Goal: Task Accomplishment & Management: Use online tool/utility

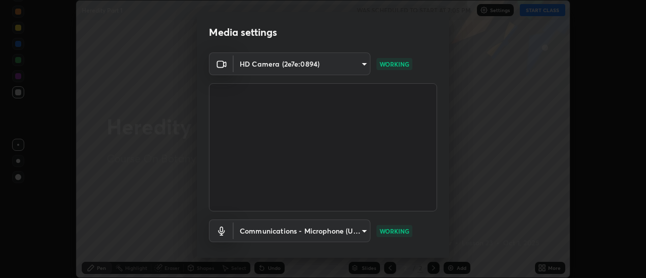
scroll to position [53, 0]
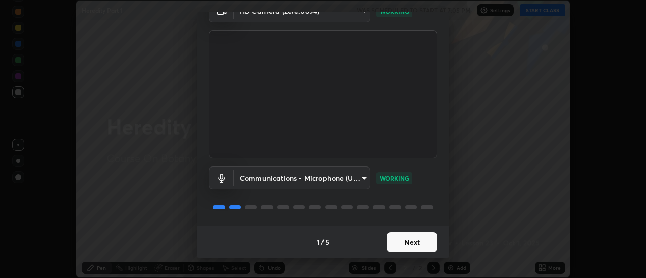
click at [398, 238] on button "Next" at bounding box center [412, 242] width 50 height 20
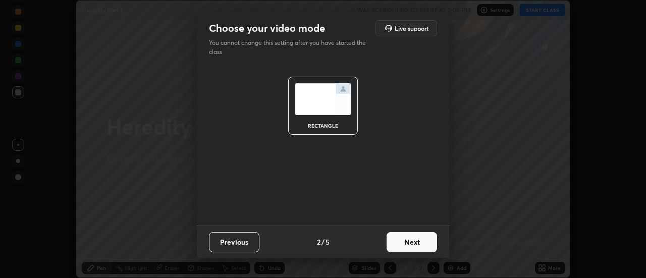
scroll to position [0, 0]
click at [398, 240] on button "Next" at bounding box center [412, 242] width 50 height 20
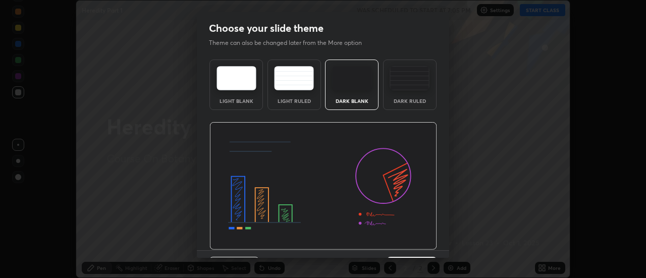
scroll to position [25, 0]
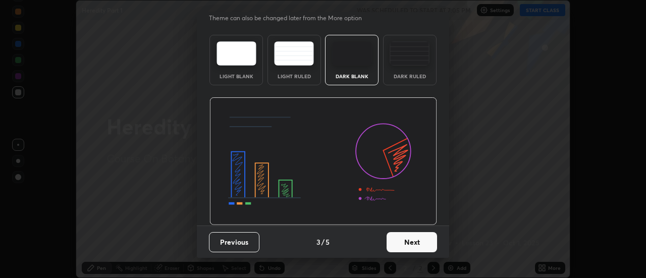
click at [392, 237] on button "Next" at bounding box center [412, 242] width 50 height 20
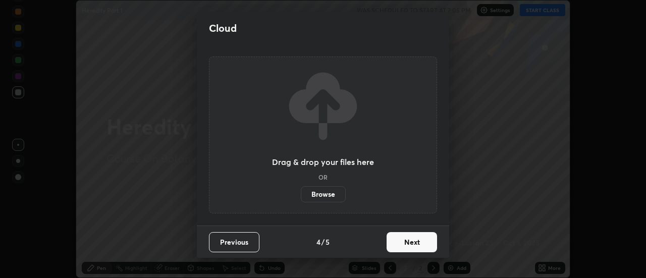
scroll to position [0, 0]
click at [393, 238] on button "Next" at bounding box center [412, 242] width 50 height 20
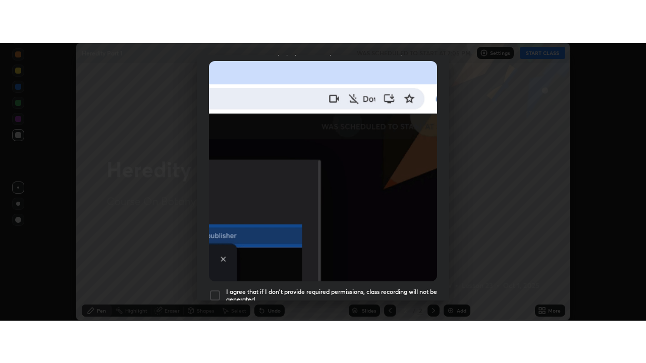
scroll to position [259, 0]
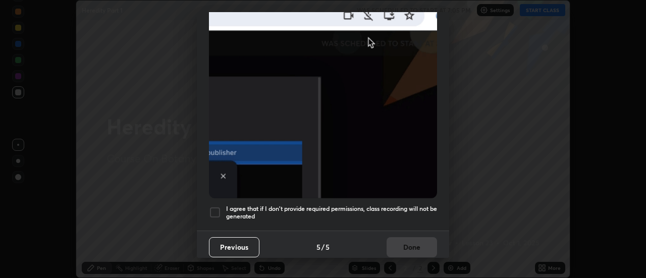
click at [212, 207] on div at bounding box center [215, 212] width 12 height 12
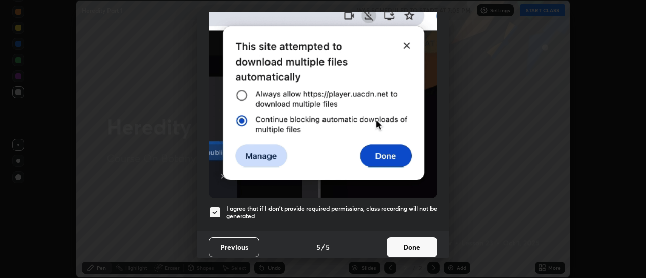
click at [400, 244] on button "Done" at bounding box center [412, 247] width 50 height 20
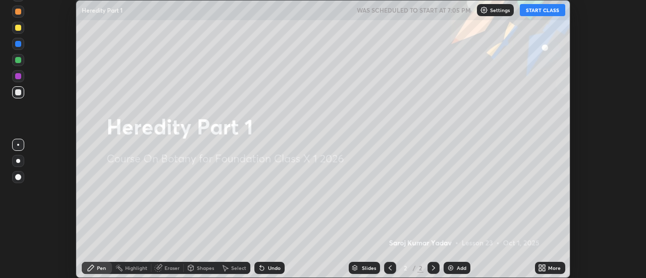
click at [551, 7] on button "START CLASS" at bounding box center [542, 10] width 45 height 12
click at [542, 269] on icon at bounding box center [540, 270] width 3 height 3
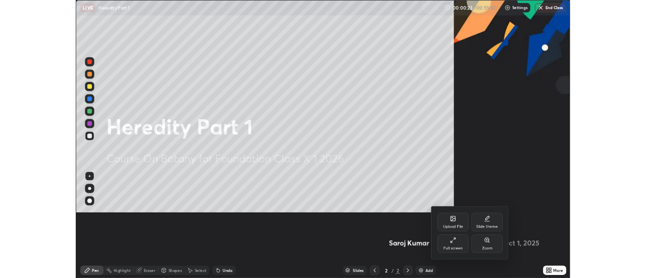
scroll to position [363, 646]
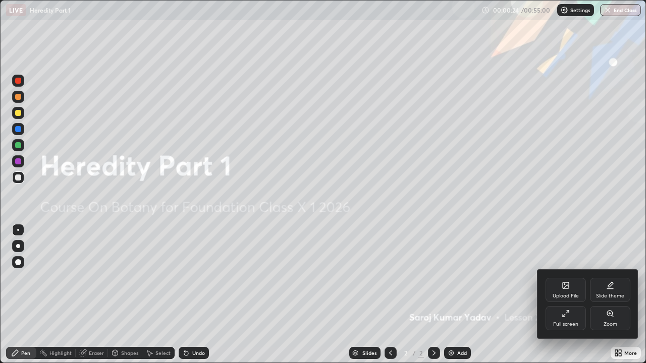
click at [565, 278] on div "Full screen" at bounding box center [565, 324] width 25 height 5
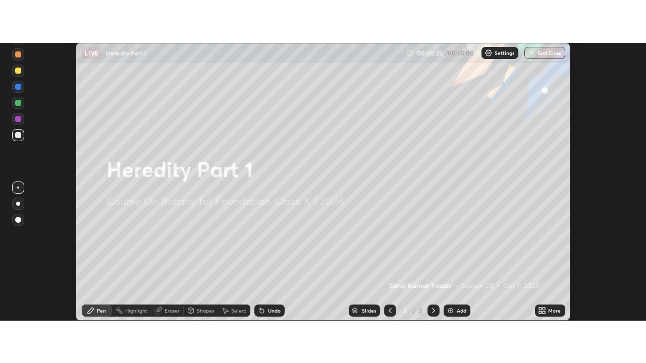
scroll to position [50208, 49840]
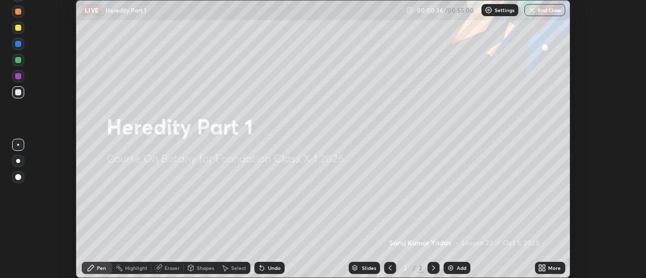
click at [544, 270] on icon at bounding box center [544, 270] width 3 height 3
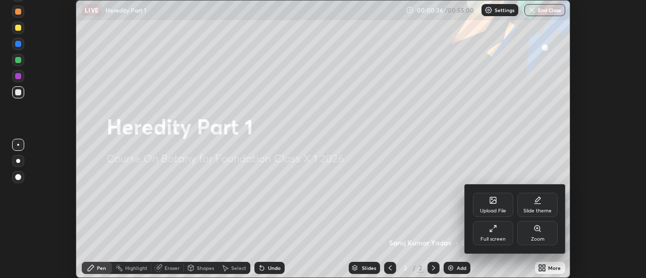
click at [497, 209] on div "Upload File" at bounding box center [493, 211] width 26 height 5
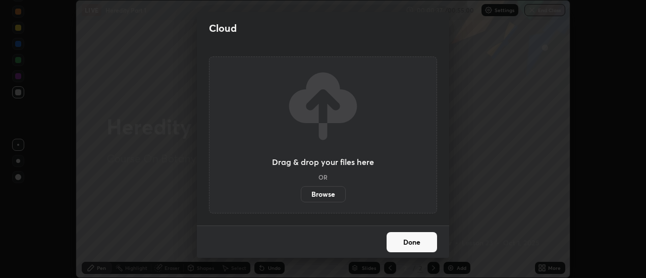
click at [334, 193] on label "Browse" at bounding box center [323, 194] width 45 height 16
click at [301, 193] on input "Browse" at bounding box center [301, 194] width 0 height 16
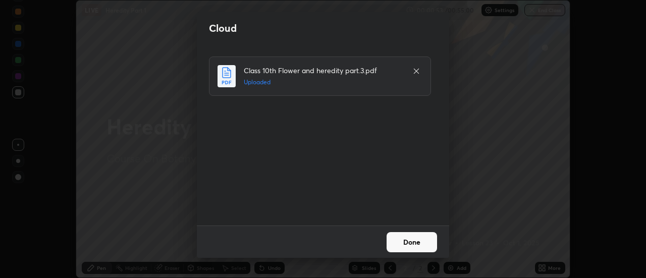
click at [411, 242] on button "Done" at bounding box center [412, 242] width 50 height 20
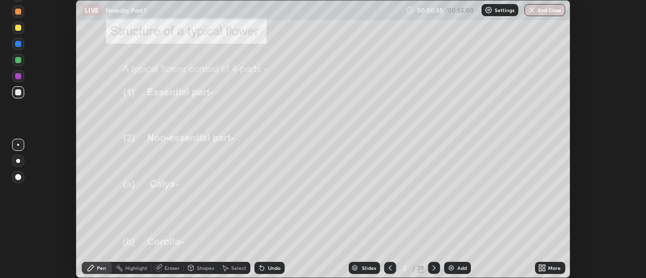
click at [541, 268] on icon at bounding box center [540, 266] width 3 height 3
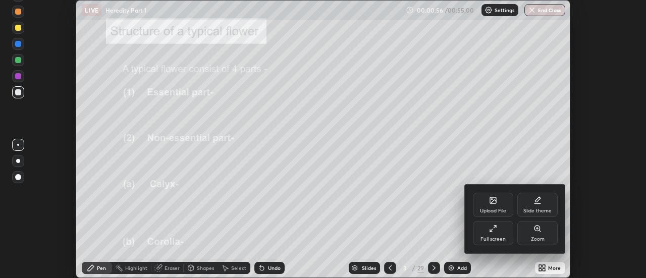
click at [496, 233] on div "Full screen" at bounding box center [493, 233] width 40 height 24
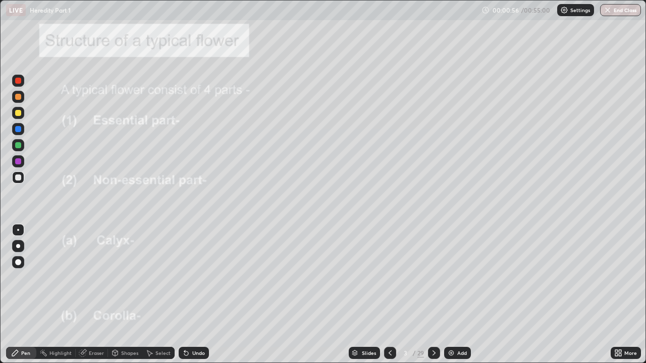
scroll to position [363, 646]
click at [368, 278] on div "Slides" at bounding box center [369, 353] width 14 height 5
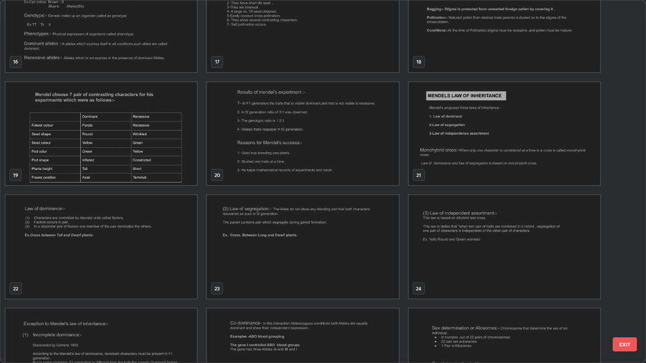
scroll to position [621, 0]
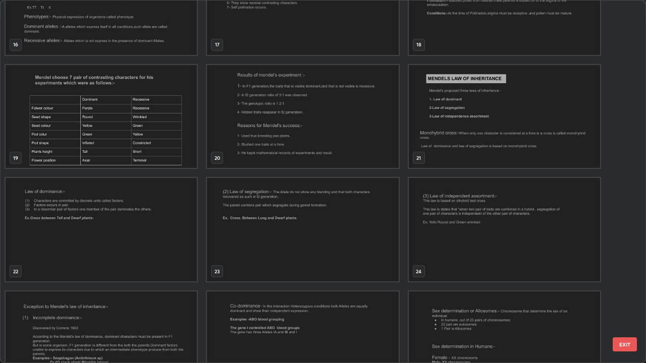
click at [280, 213] on img "grid" at bounding box center [302, 229] width 191 height 103
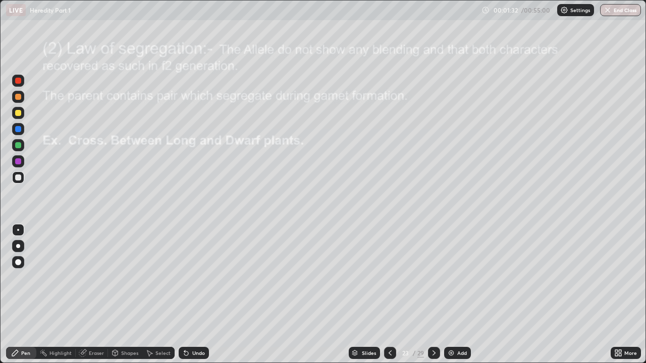
click at [20, 82] on div at bounding box center [18, 81] width 6 height 6
click at [17, 96] on div at bounding box center [18, 97] width 6 height 6
click at [17, 246] on div at bounding box center [18, 246] width 4 height 4
click at [197, 278] on div "Undo" at bounding box center [192, 353] width 34 height 20
click at [15, 259] on div at bounding box center [18, 262] width 12 height 12
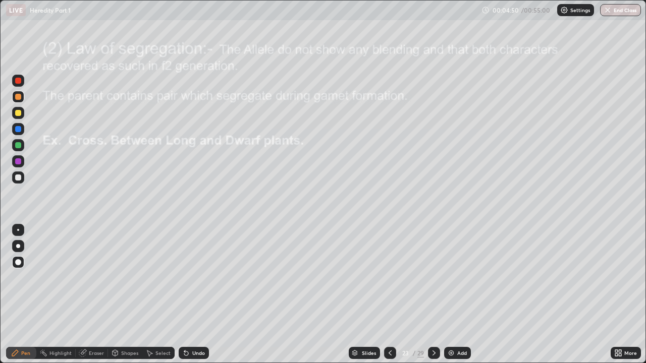
click at [19, 176] on div at bounding box center [18, 178] width 6 height 6
click at [433, 278] on icon at bounding box center [434, 353] width 8 height 8
click at [19, 82] on div at bounding box center [18, 81] width 6 height 6
click at [17, 246] on div at bounding box center [18, 246] width 4 height 4
click at [196, 278] on div "Undo" at bounding box center [198, 353] width 13 height 5
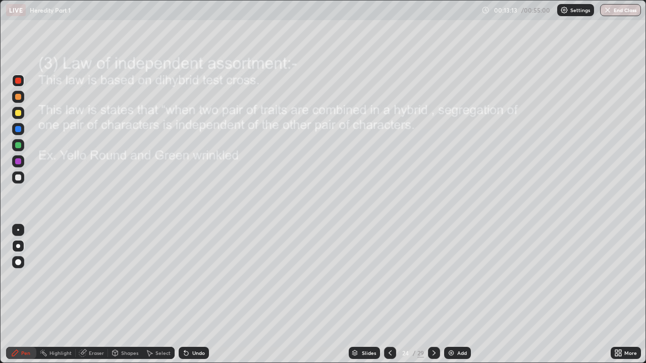
click at [16, 178] on div at bounding box center [18, 178] width 6 height 6
click at [192, 278] on div "Undo" at bounding box center [198, 353] width 13 height 5
click at [194, 278] on div "Undo" at bounding box center [198, 353] width 13 height 5
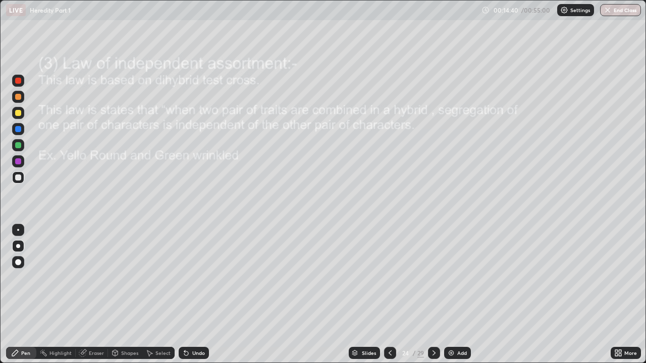
click at [194, 278] on div "Undo" at bounding box center [198, 353] width 13 height 5
click at [198, 278] on div "Undo" at bounding box center [198, 353] width 13 height 5
click at [199, 278] on div "Undo" at bounding box center [194, 353] width 30 height 12
click at [200, 278] on div "Undo" at bounding box center [194, 353] width 30 height 12
click at [199, 278] on div "Undo" at bounding box center [198, 353] width 13 height 5
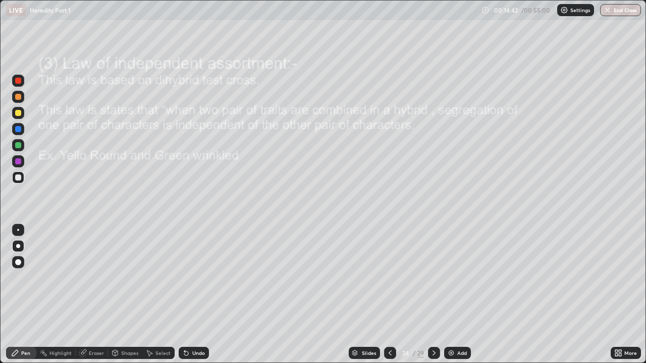
click at [197, 278] on div "Undo" at bounding box center [198, 353] width 13 height 5
click at [199, 278] on div "Undo" at bounding box center [198, 353] width 13 height 5
click at [200, 278] on div "Undo" at bounding box center [198, 353] width 13 height 5
click at [195, 278] on div "Undo" at bounding box center [198, 353] width 13 height 5
click at [198, 278] on div "Undo" at bounding box center [198, 353] width 13 height 5
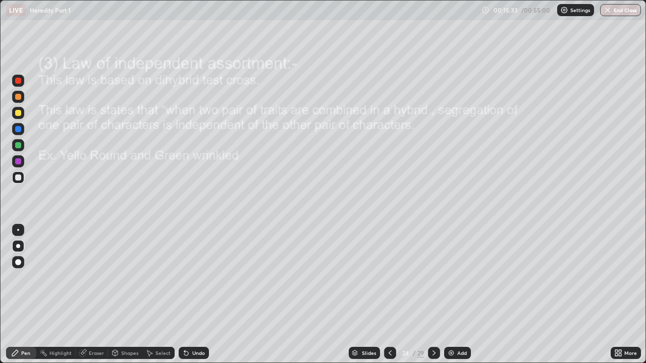
click at [196, 278] on div "Undo" at bounding box center [198, 353] width 13 height 5
click at [195, 278] on div "Undo" at bounding box center [198, 353] width 13 height 5
click at [197, 278] on div "Undo" at bounding box center [198, 353] width 13 height 5
click at [22, 164] on div at bounding box center [18, 161] width 12 height 12
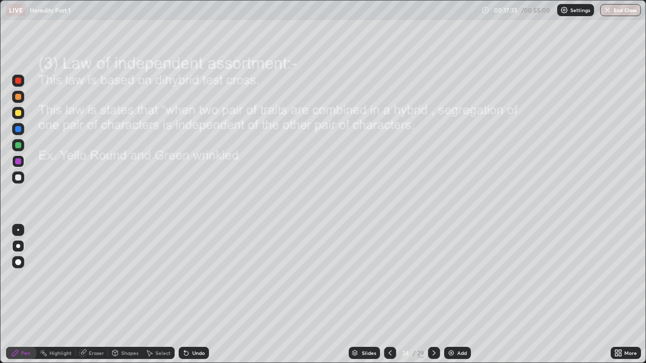
click at [454, 278] on img at bounding box center [451, 353] width 8 height 8
click at [18, 79] on div at bounding box center [18, 81] width 6 height 6
click at [15, 176] on div at bounding box center [18, 178] width 6 height 6
click at [128, 278] on div "Shapes" at bounding box center [129, 353] width 17 height 5
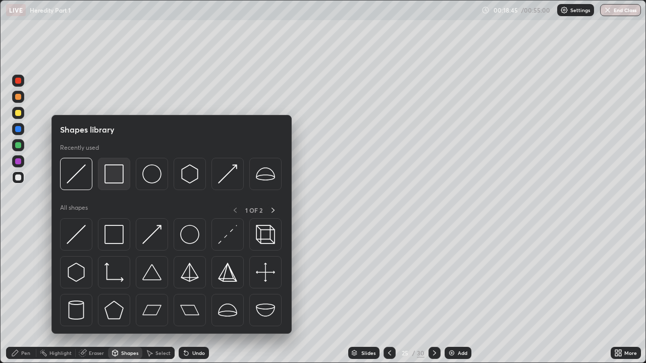
click at [117, 175] on img at bounding box center [114, 174] width 19 height 19
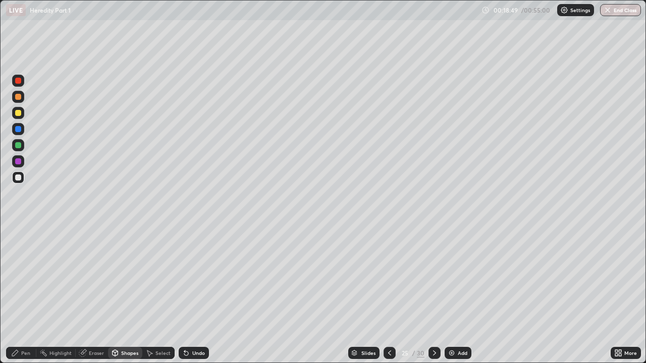
click at [125, 278] on div "Shapes" at bounding box center [129, 353] width 17 height 5
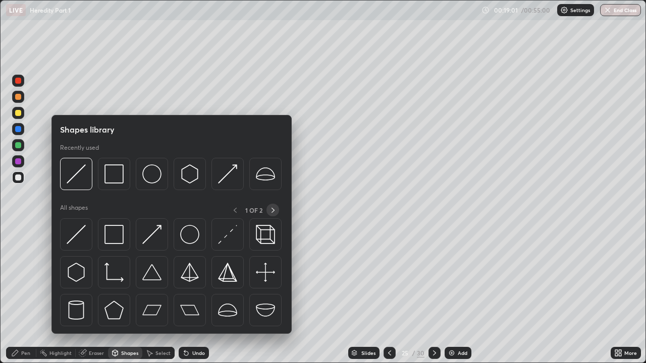
click at [274, 209] on icon at bounding box center [273, 210] width 8 height 8
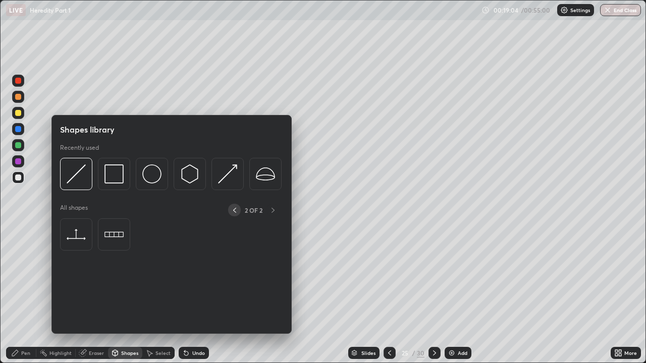
click at [234, 210] on icon at bounding box center [235, 210] width 8 height 8
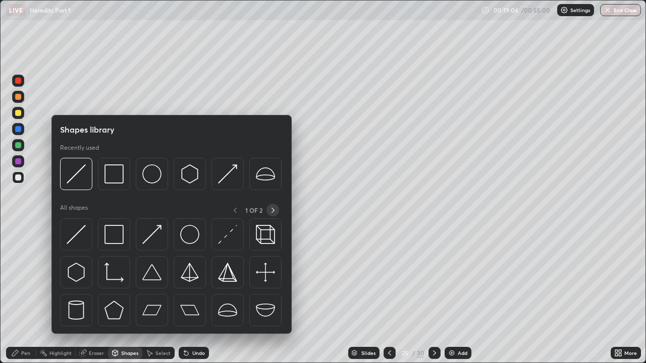
click at [272, 209] on icon at bounding box center [273, 210] width 8 height 8
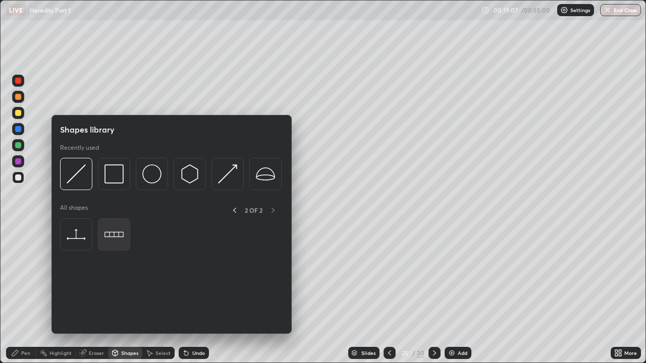
click at [114, 234] on img at bounding box center [114, 234] width 19 height 19
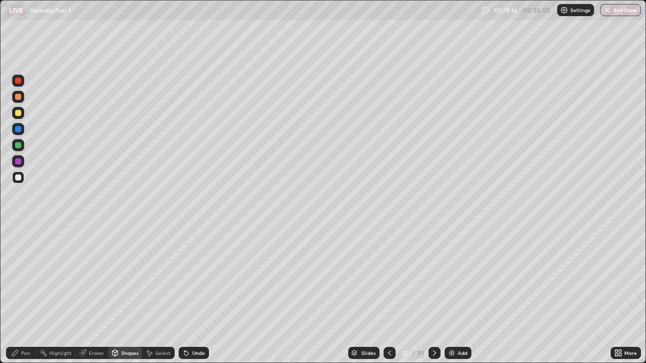
click at [95, 278] on div "Eraser" at bounding box center [96, 353] width 15 height 5
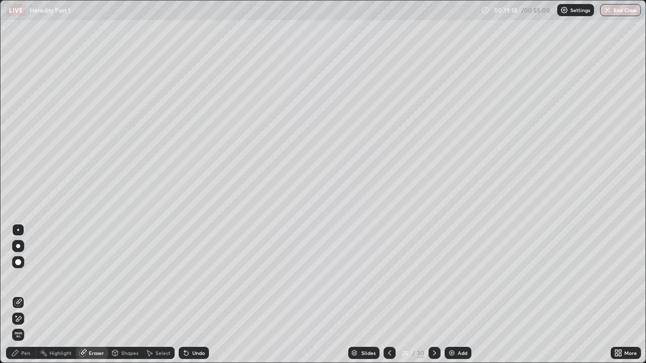
click at [162, 278] on div "Select" at bounding box center [162, 353] width 15 height 5
click at [129, 278] on div "Shapes" at bounding box center [129, 353] width 17 height 5
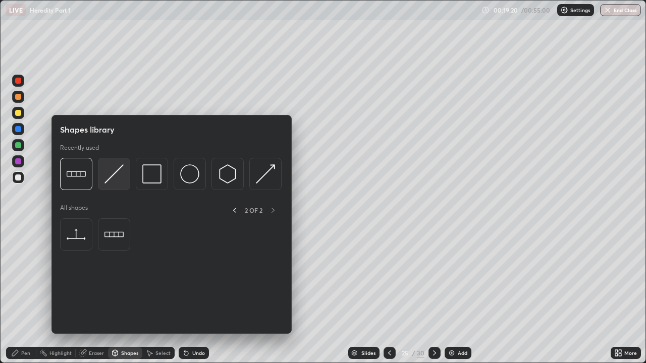
click at [119, 176] on img at bounding box center [114, 174] width 19 height 19
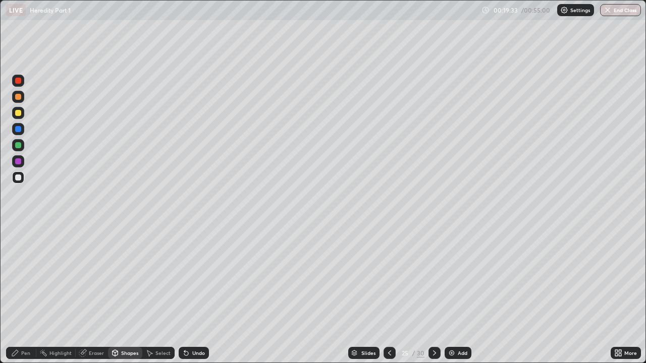
click at [18, 79] on div at bounding box center [18, 81] width 6 height 6
click at [24, 278] on div "Pen" at bounding box center [25, 353] width 9 height 5
click at [193, 278] on div "Undo" at bounding box center [198, 353] width 13 height 5
click at [195, 278] on div "Undo" at bounding box center [194, 353] width 30 height 12
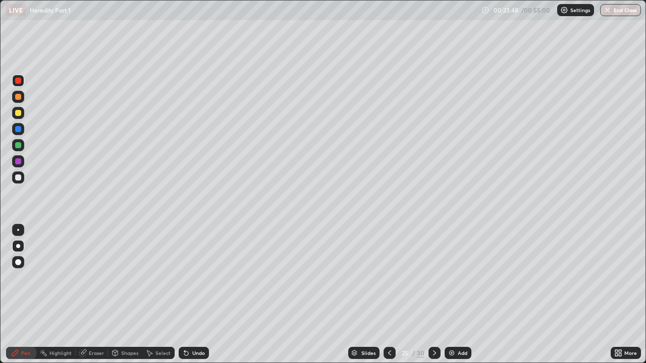
click at [429, 278] on div at bounding box center [435, 353] width 12 height 12
click at [451, 278] on img at bounding box center [452, 353] width 8 height 8
click at [20, 178] on div at bounding box center [18, 178] width 6 height 6
click at [96, 278] on div "Eraser" at bounding box center [96, 353] width 15 height 5
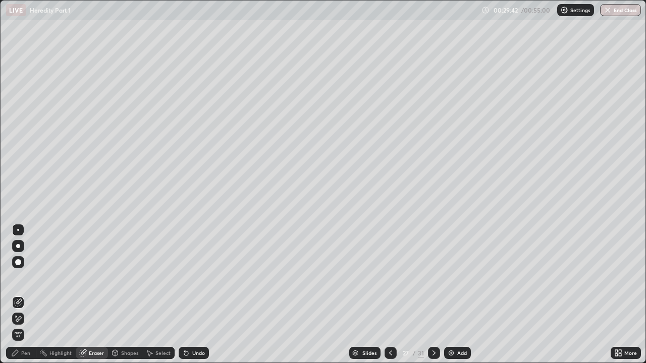
click at [61, 278] on div "Highlight" at bounding box center [60, 353] width 22 height 5
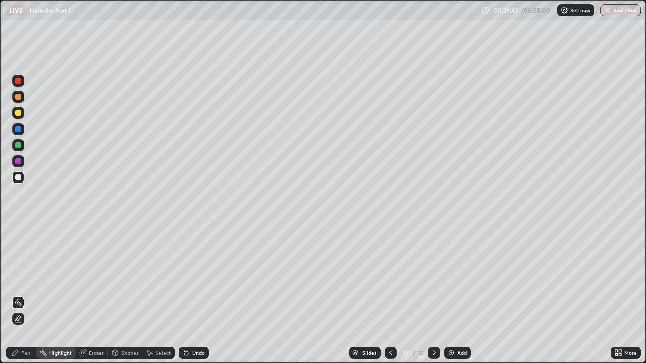
click at [25, 278] on div "Pen" at bounding box center [25, 353] width 9 height 5
click at [90, 278] on div "Eraser" at bounding box center [96, 353] width 15 height 5
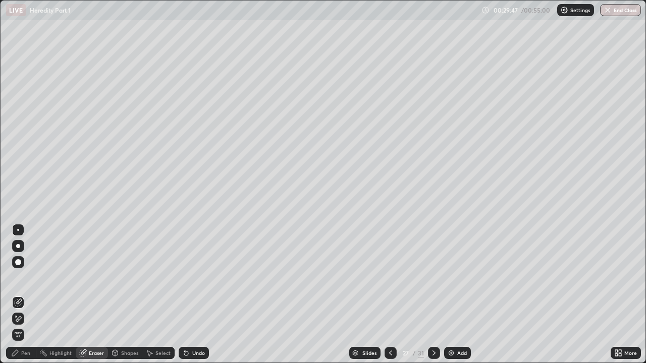
click at [27, 278] on div "Pen" at bounding box center [25, 353] width 9 height 5
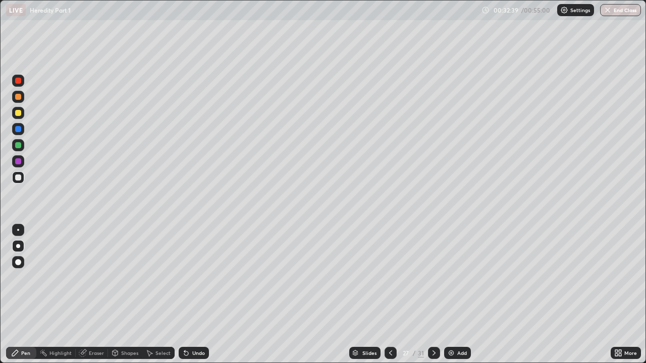
click at [433, 278] on icon at bounding box center [434, 353] width 8 height 8
click at [19, 97] on div at bounding box center [18, 97] width 6 height 6
click at [18, 261] on div at bounding box center [18, 262] width 6 height 6
click at [18, 175] on div at bounding box center [18, 178] width 6 height 6
click at [434, 278] on icon at bounding box center [434, 353] width 8 height 8
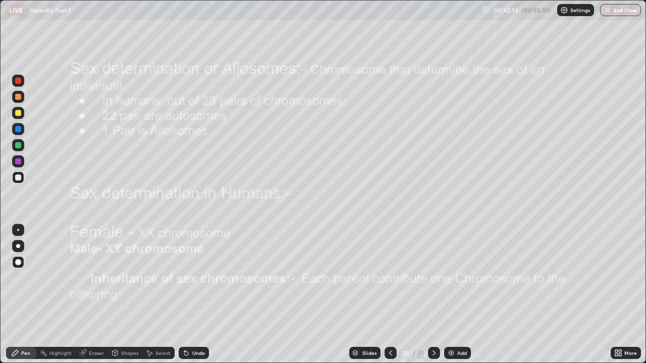
click at [17, 85] on div at bounding box center [18, 81] width 12 height 12
click at [434, 278] on icon at bounding box center [434, 353] width 3 height 5
click at [339, 168] on button "Undo" at bounding box center [353, 173] width 29 height 12
click at [434, 278] on icon at bounding box center [434, 353] width 8 height 8
click at [624, 12] on button "End Class" at bounding box center [621, 10] width 40 height 12
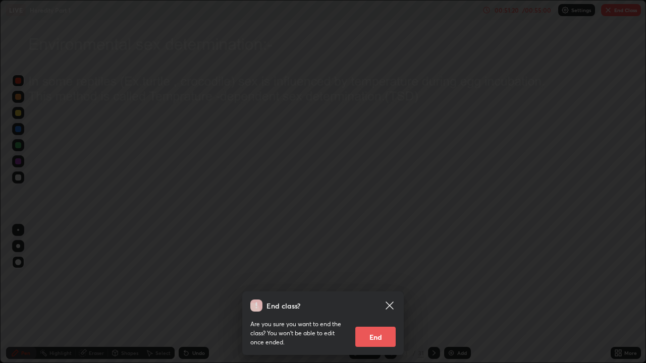
click at [382, 278] on button "End" at bounding box center [375, 337] width 40 height 20
